Goal: Find contact information: Find contact information

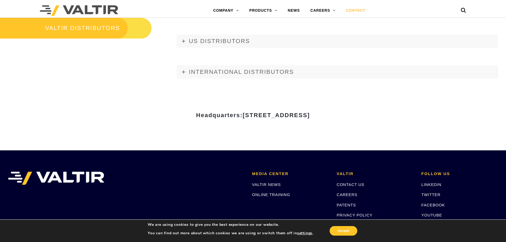
scroll to position [660, 0]
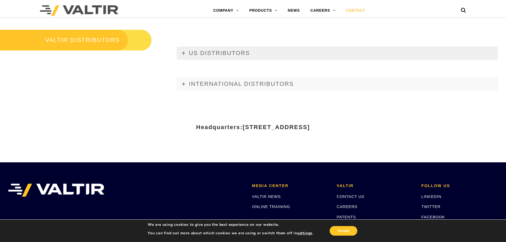
click at [184, 54] on icon at bounding box center [183, 52] width 3 height 3
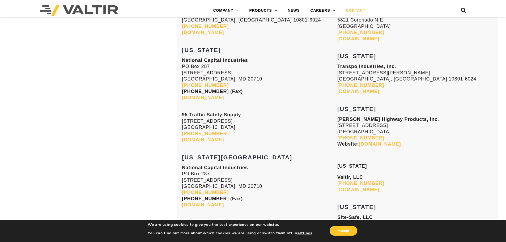
scroll to position [1023, 0]
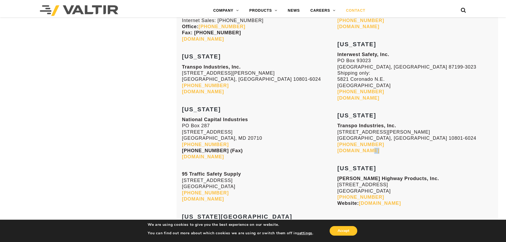
drag, startPoint x: 380, startPoint y: 154, endPoint x: 368, endPoint y: 148, distance: 13.7
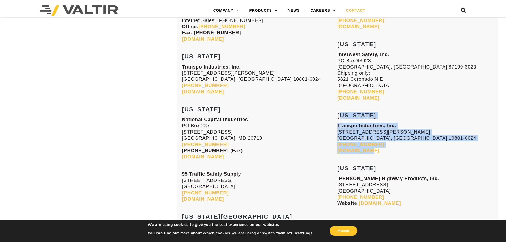
drag, startPoint x: 338, startPoint y: 113, endPoint x: 404, endPoint y: 153, distance: 77.4
copy div "[US_STATE] Transpo Industries, Inc. [STREET_ADDRESS][PERSON_NAME] [PHONE_NUMBER…"
